Goal: Task Accomplishment & Management: Use online tool/utility

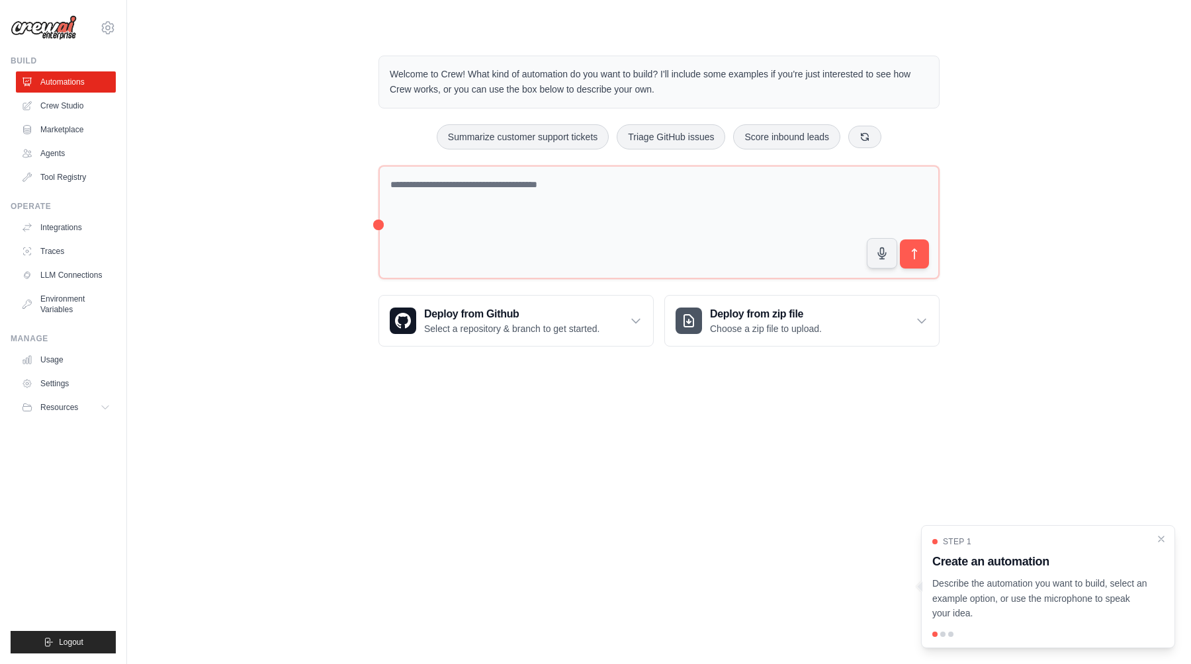
click at [622, 429] on body "albert.fiati@gelato.com Settings Build Automations Crew Studio" at bounding box center [595, 332] width 1191 height 664
click at [59, 100] on link "Crew Studio" at bounding box center [67, 105] width 100 height 21
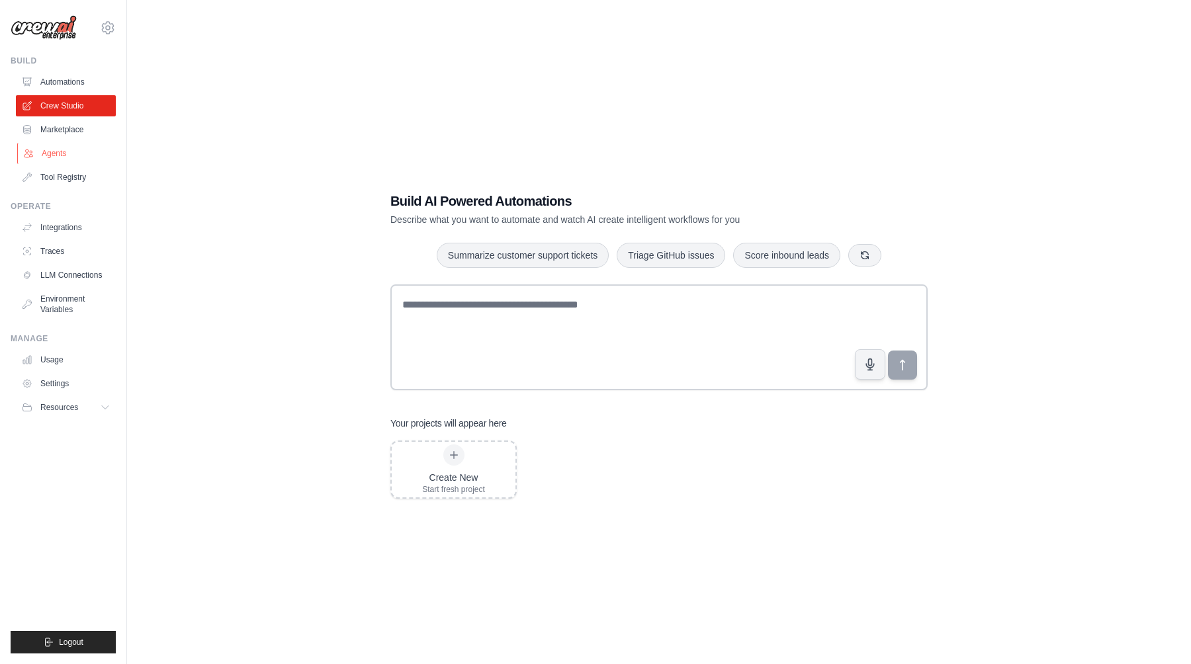
click at [63, 143] on link "Agents" at bounding box center [67, 153] width 100 height 21
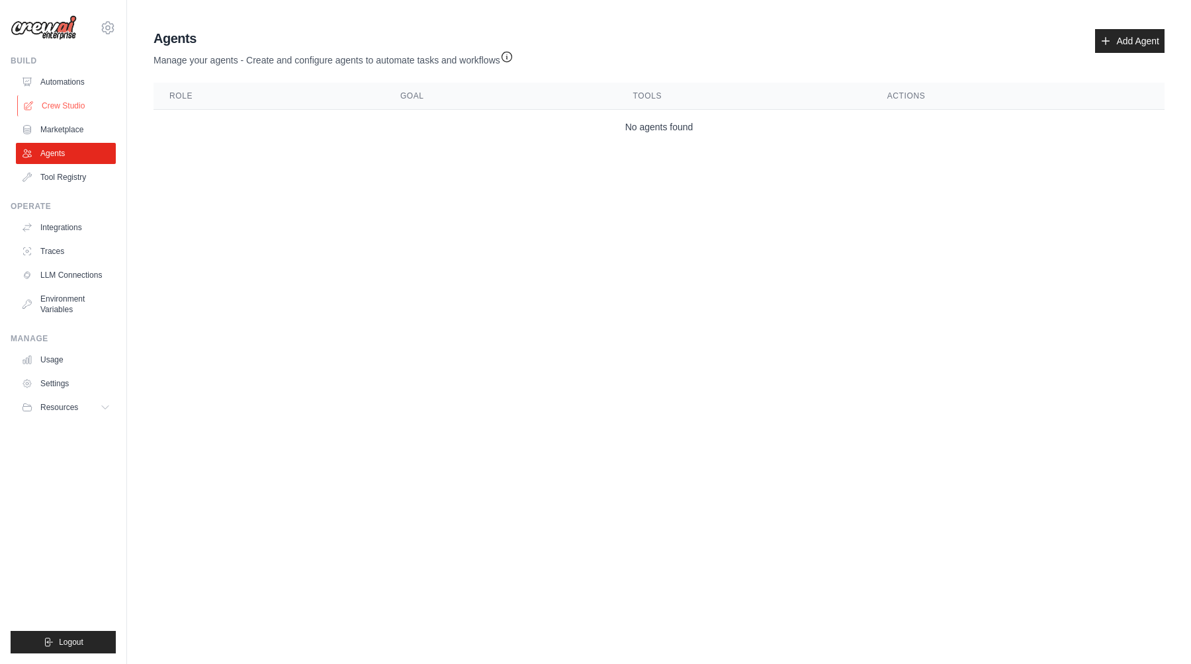
click at [75, 108] on link "Crew Studio" at bounding box center [67, 105] width 100 height 21
